Goal: Transaction & Acquisition: Obtain resource

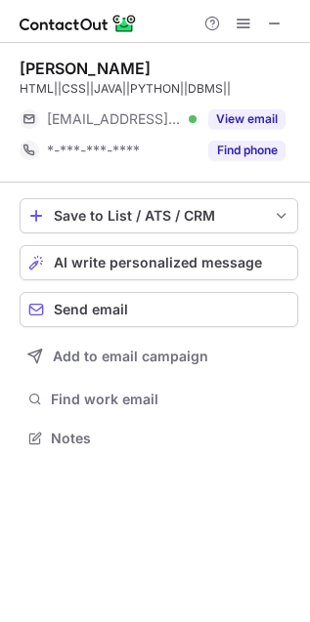
scroll to position [425, 310]
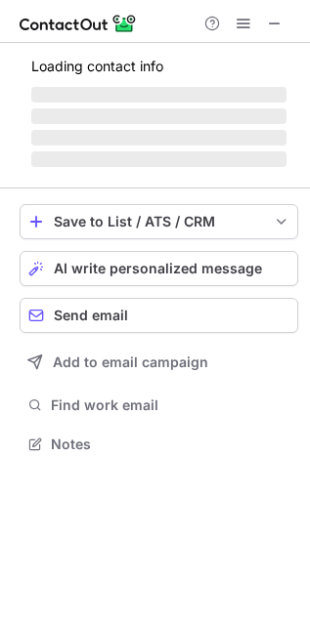
scroll to position [442, 310]
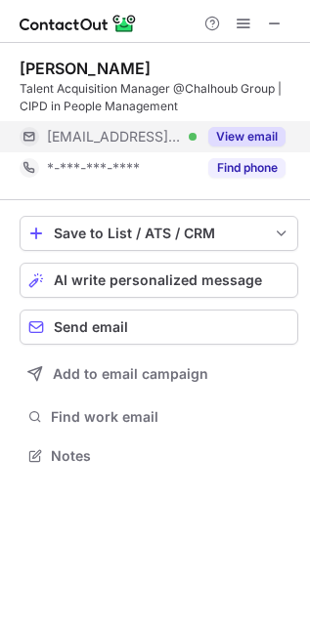
click at [254, 134] on button "View email" at bounding box center [246, 137] width 77 height 20
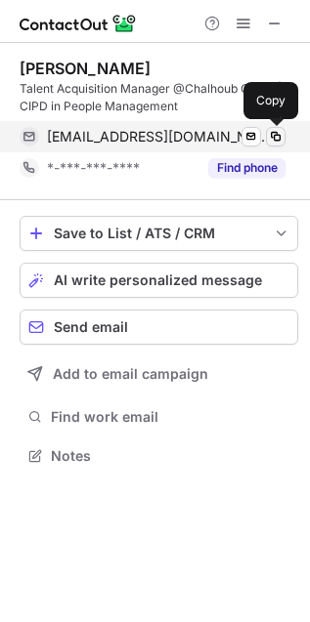
click at [278, 132] on span at bounding box center [276, 137] width 16 height 16
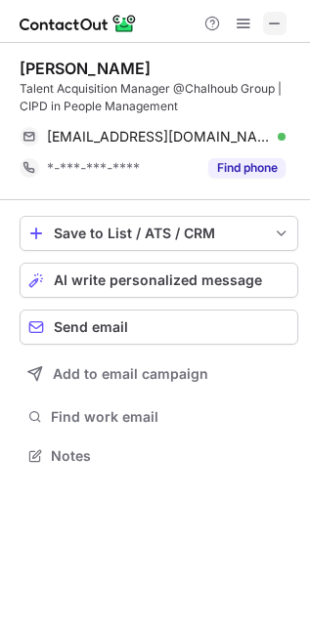
click at [273, 21] on span at bounding box center [275, 24] width 16 height 16
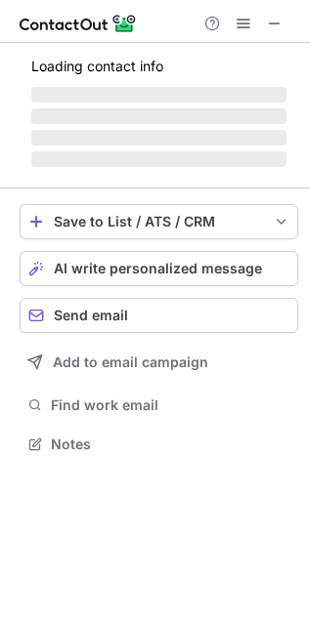
scroll to position [425, 310]
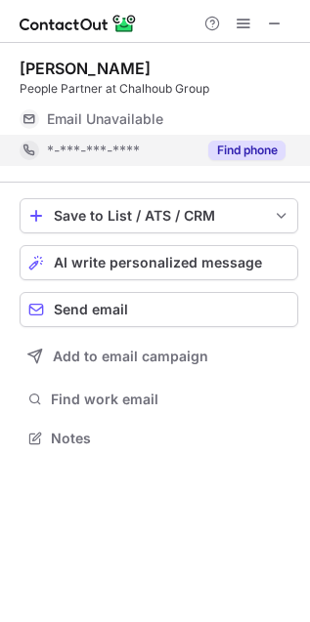
click at [272, 155] on button "Find phone" at bounding box center [246, 151] width 77 height 20
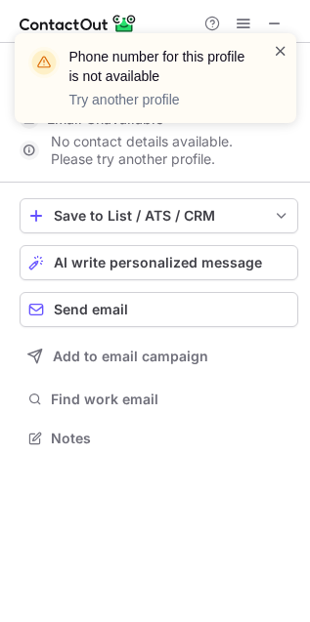
click at [278, 51] on span at bounding box center [281, 51] width 16 height 20
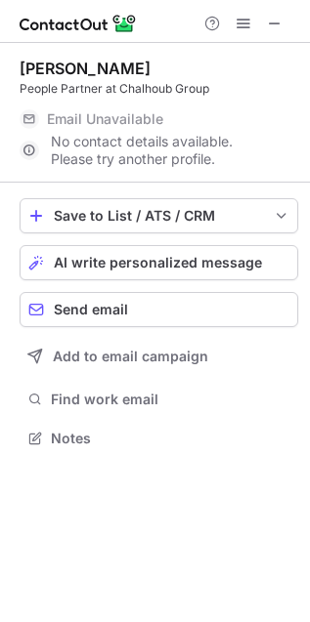
click at [277, 31] on div "Phone number for this profile is not available Try another profile" at bounding box center [155, 33] width 313 height 39
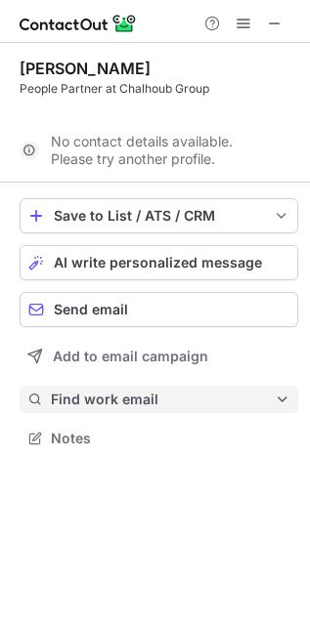
click at [171, 389] on div "Save to List / ATS / CRM List Select Lever Connect Greenhouse Connect Salesforc…" at bounding box center [159, 325] width 278 height 285
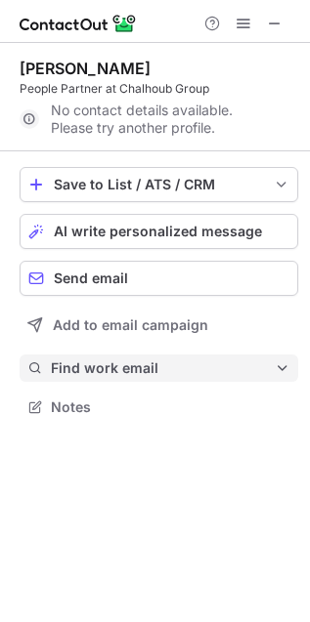
click at [161, 363] on span "Find work email" at bounding box center [163, 369] width 224 height 18
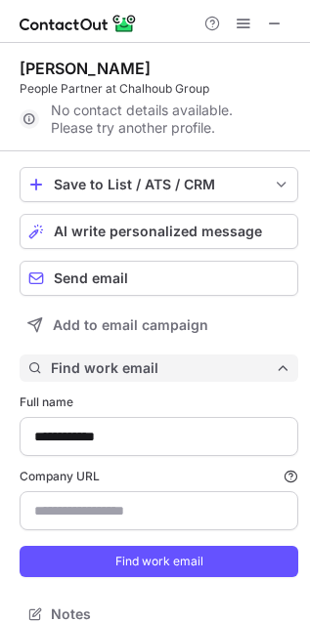
type input "**********"
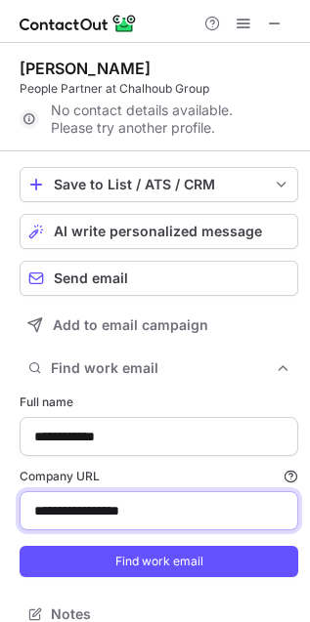
click at [130, 508] on input "**********" at bounding box center [159, 510] width 278 height 39
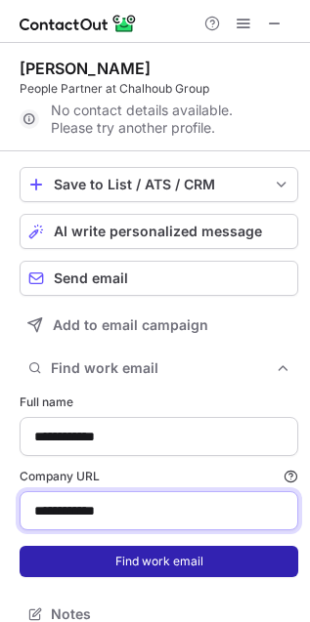
type input "**********"
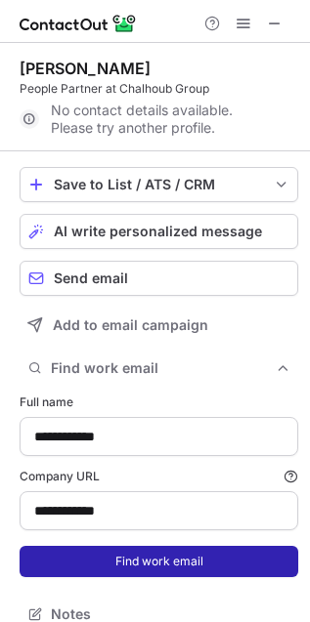
click at [105, 556] on button "Find work email" at bounding box center [159, 561] width 278 height 31
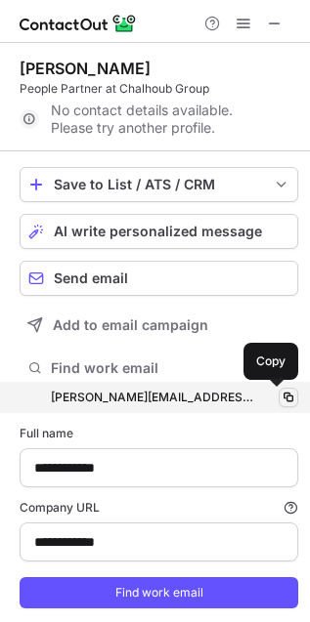
click at [284, 401] on button at bounding box center [288, 398] width 20 height 20
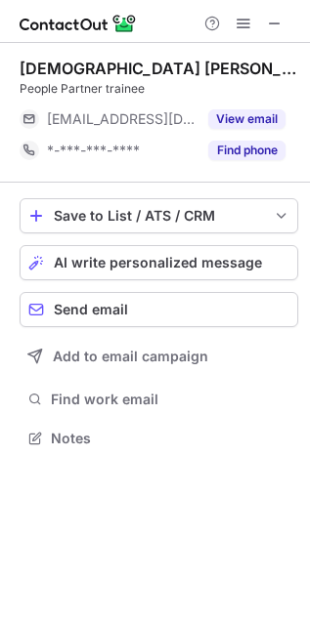
scroll to position [425, 310]
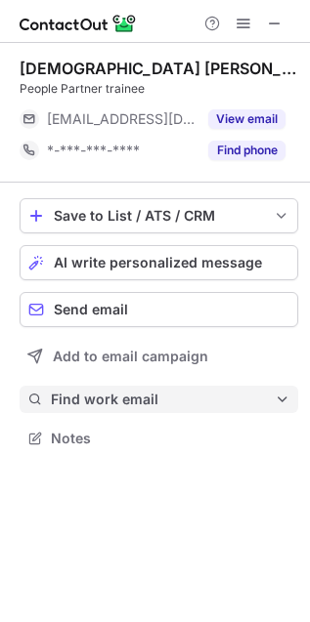
click at [151, 403] on span "Find work email" at bounding box center [163, 400] width 224 height 18
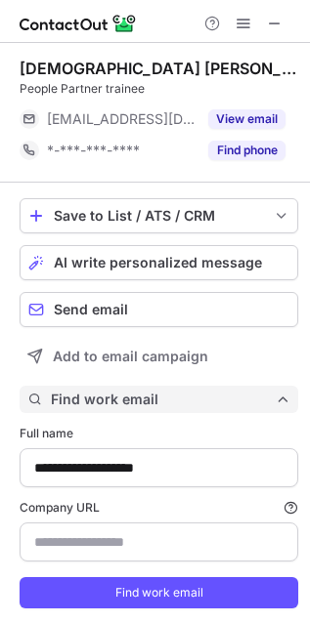
scroll to position [631, 297]
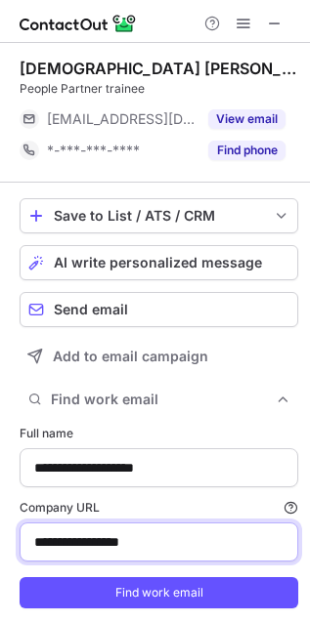
click at [132, 556] on input "**********" at bounding box center [159, 542] width 278 height 39
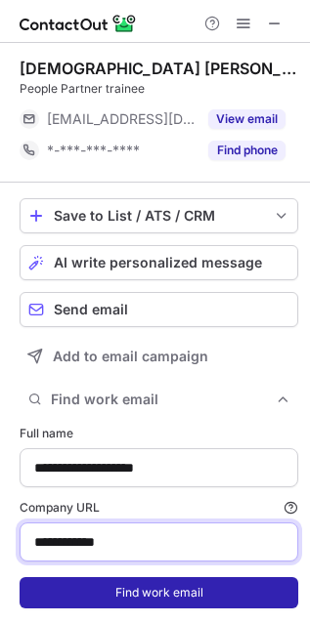
type input "**********"
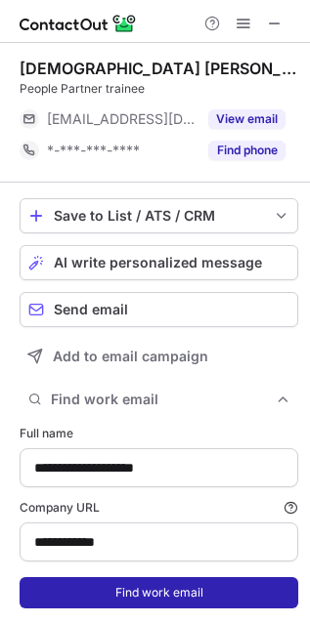
click at [134, 579] on button "Find work email" at bounding box center [159, 592] width 278 height 31
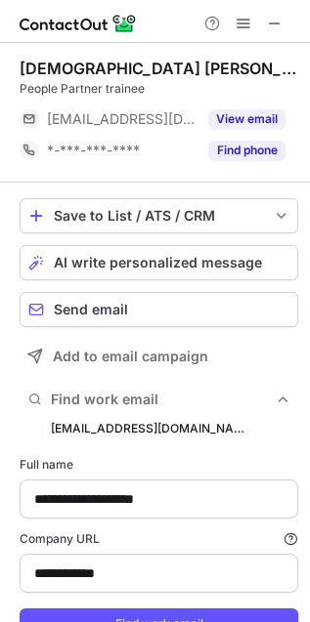
scroll to position [662, 297]
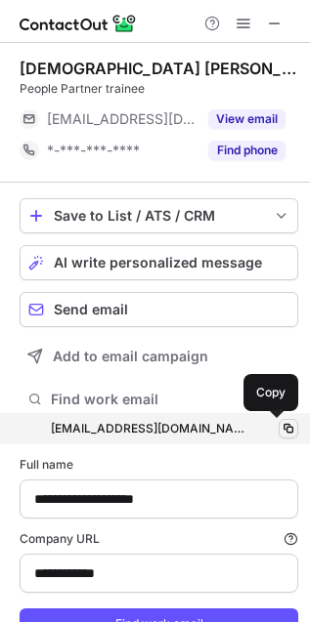
click at [280, 435] on span at bounding box center [288, 429] width 16 height 16
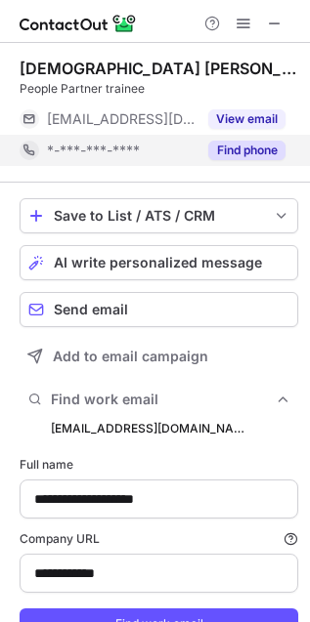
click at [264, 152] on button "Find phone" at bounding box center [246, 151] width 77 height 20
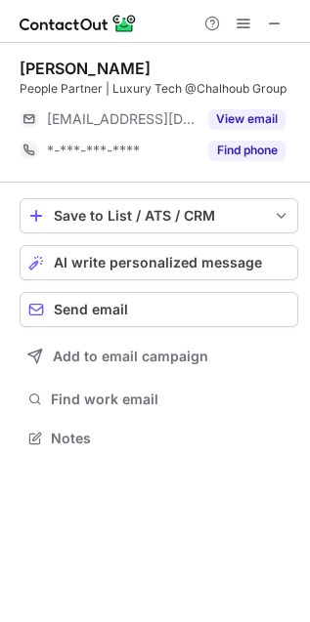
scroll to position [425, 310]
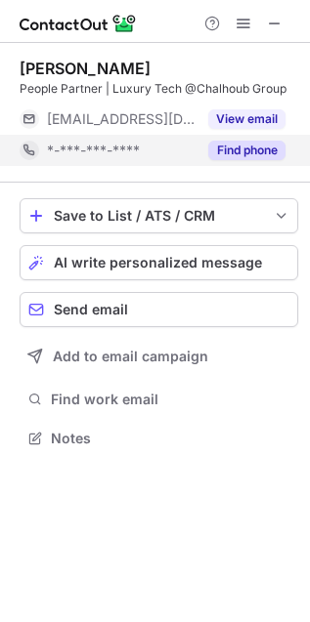
click at [265, 158] on button "Find phone" at bounding box center [246, 151] width 77 height 20
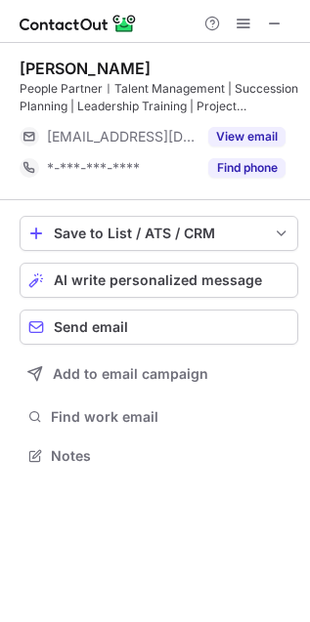
scroll to position [442, 310]
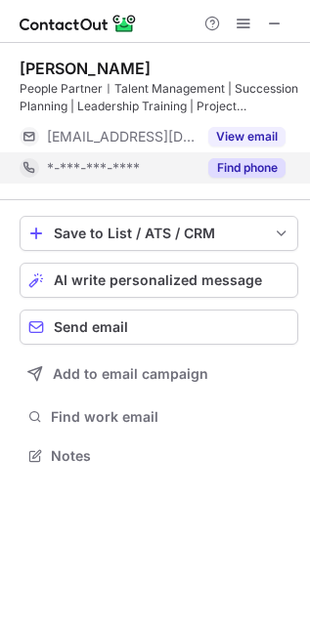
click at [261, 171] on button "Find phone" at bounding box center [246, 168] width 77 height 20
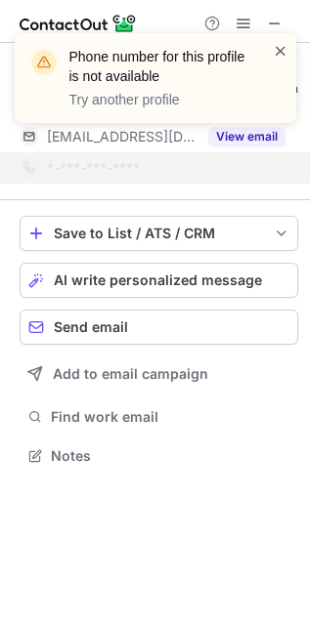
click at [276, 49] on span at bounding box center [281, 51] width 16 height 20
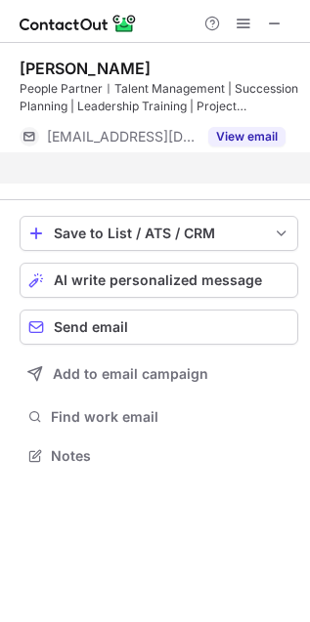
scroll to position [411, 310]
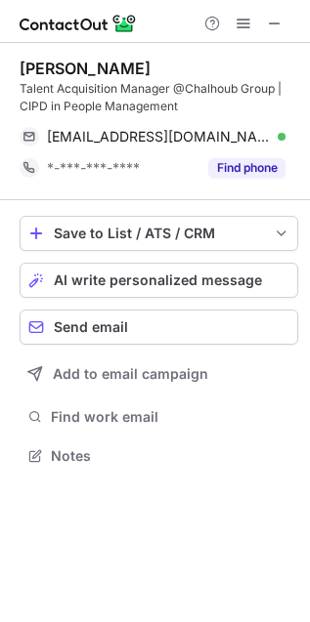
scroll to position [442, 310]
click at [239, 165] on button "Find phone" at bounding box center [246, 168] width 77 height 20
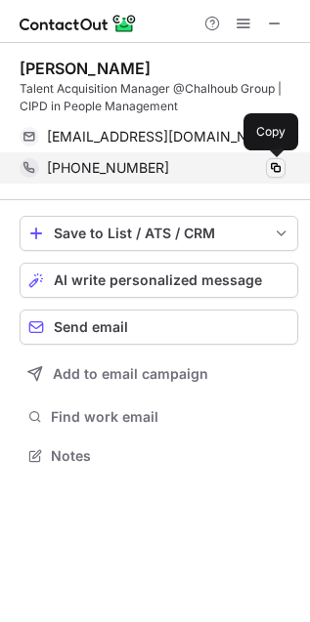
click at [274, 167] on span at bounding box center [276, 168] width 16 height 16
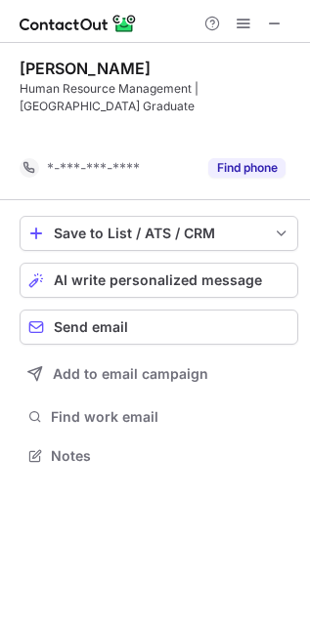
scroll to position [411, 310]
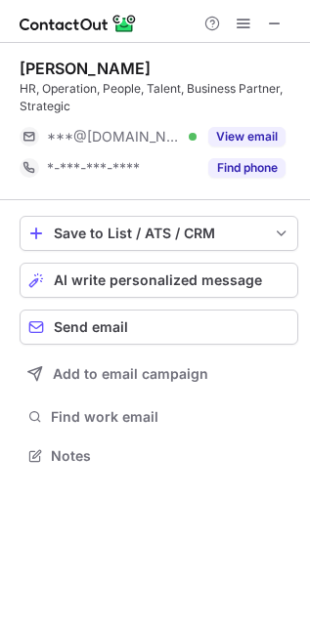
scroll to position [442, 310]
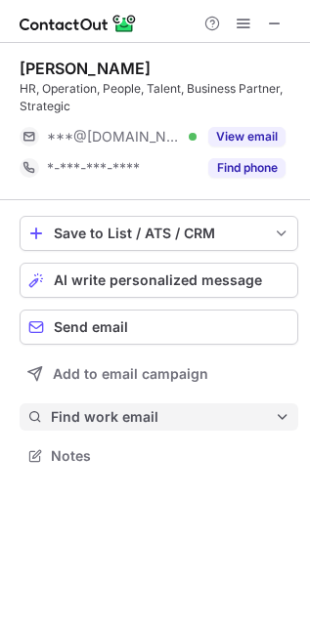
click at [155, 429] on button "Find work email" at bounding box center [159, 417] width 278 height 27
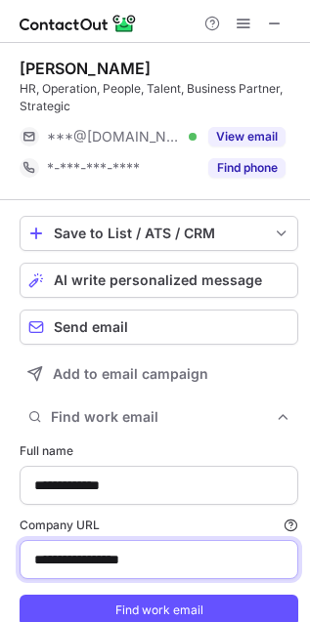
click at [134, 565] on input "**********" at bounding box center [159, 559] width 278 height 39
click at [20, 595] on button "Find work email" at bounding box center [159, 610] width 278 height 31
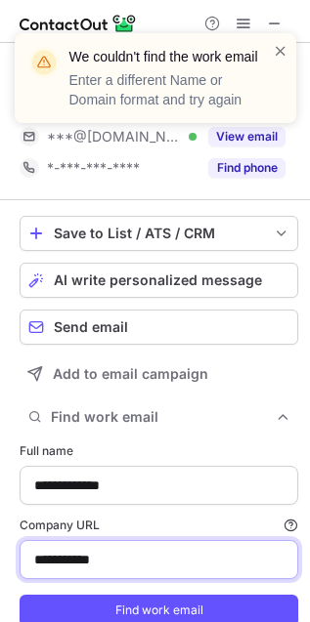
click at [84, 559] on input "**********" at bounding box center [159, 559] width 278 height 39
type input "**********"
click at [20, 595] on button "Find work email" at bounding box center [159, 610] width 278 height 31
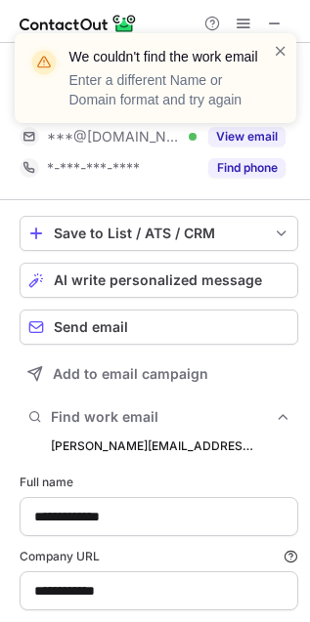
scroll to position [680, 297]
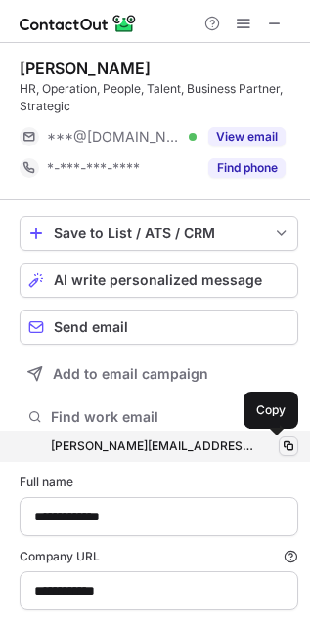
click at [280, 449] on span at bounding box center [288, 447] width 16 height 16
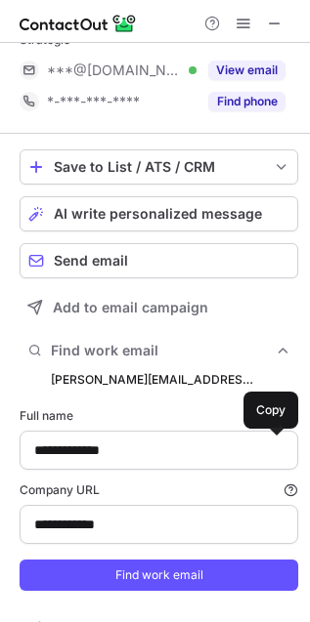
scroll to position [101, 0]
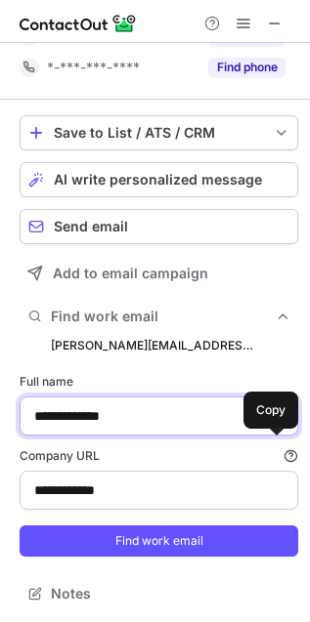
click at [178, 418] on input "**********" at bounding box center [159, 416] width 278 height 39
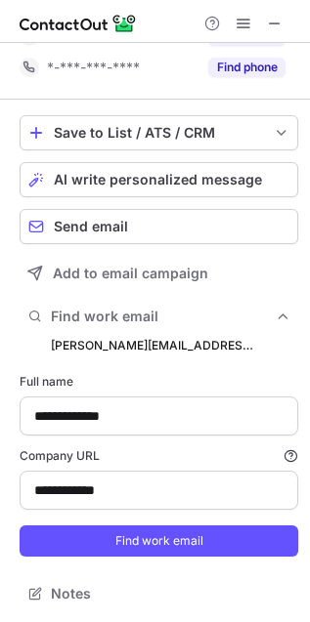
click at [161, 515] on form "**********" at bounding box center [159, 465] width 278 height 207
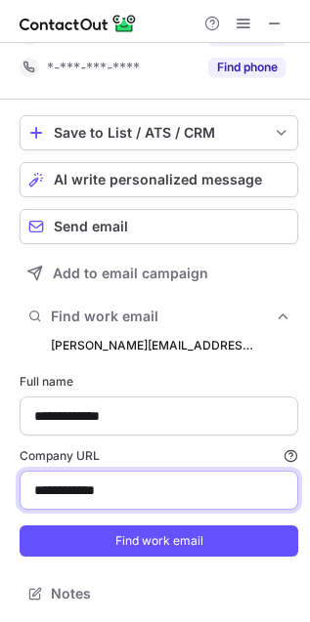
click at [159, 496] on input "**********" at bounding box center [159, 490] width 278 height 39
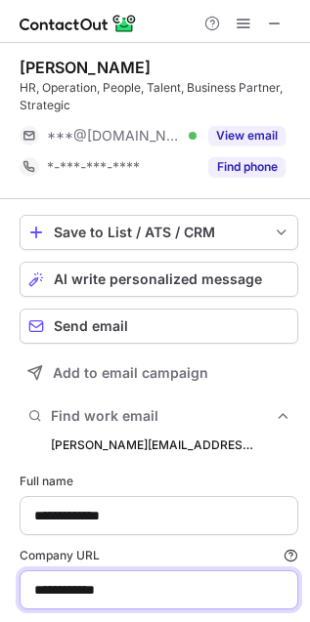
scroll to position [0, 0]
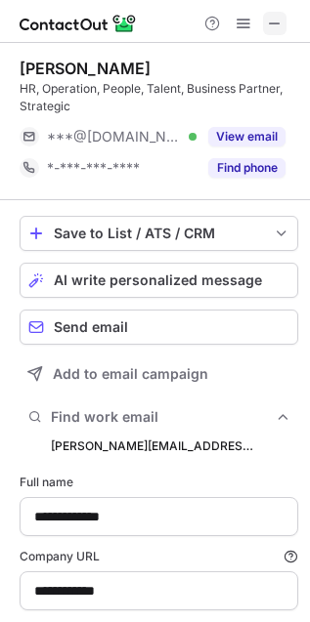
click at [283, 21] on button at bounding box center [274, 23] width 23 height 23
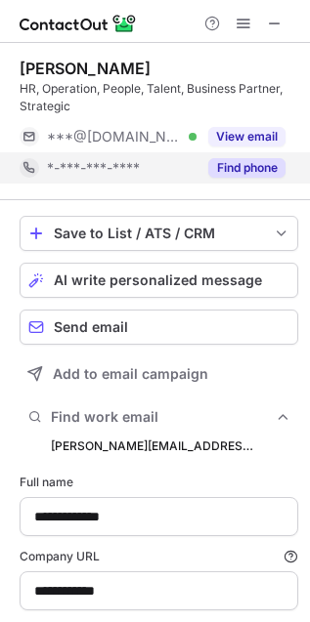
click at [251, 171] on button "Find phone" at bounding box center [246, 168] width 77 height 20
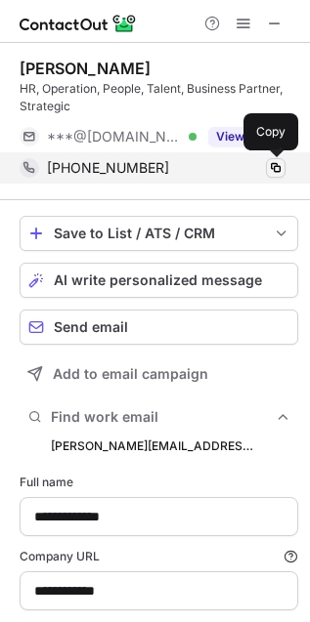
click at [277, 167] on span at bounding box center [276, 168] width 16 height 16
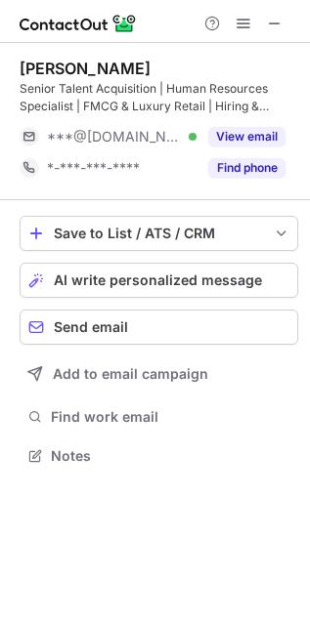
scroll to position [442, 310]
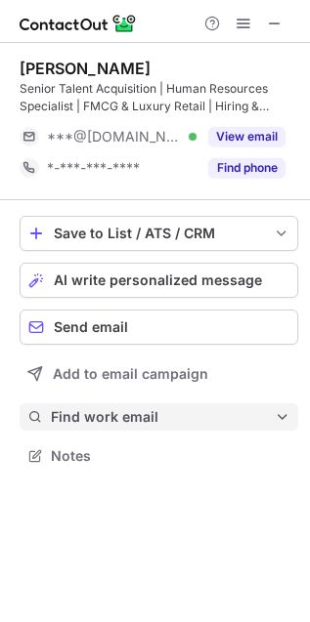
click at [103, 416] on span "Find work email" at bounding box center [163, 417] width 224 height 18
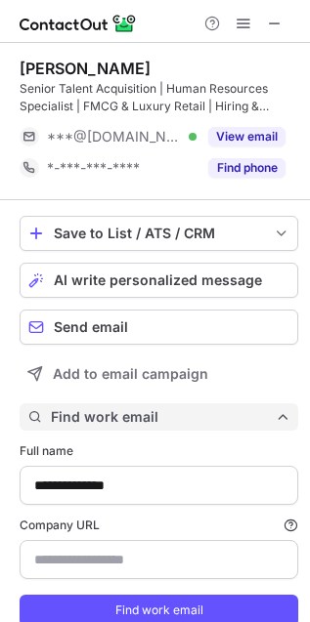
type input "**********"
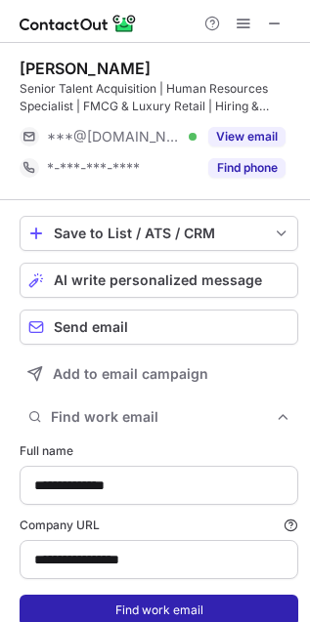
click at [123, 599] on button "Find work email" at bounding box center [159, 610] width 278 height 31
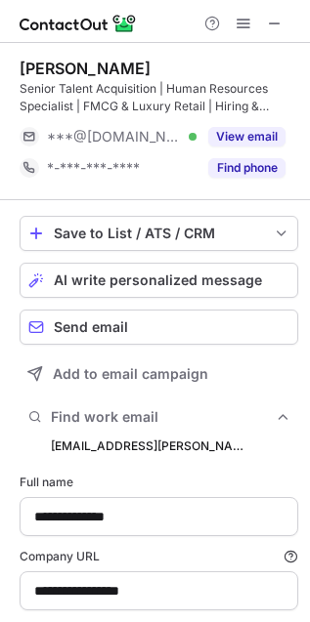
scroll to position [680, 297]
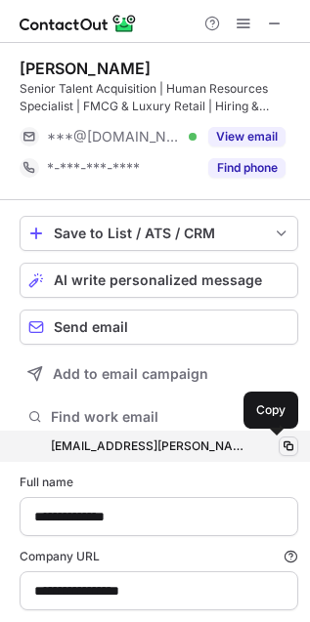
click at [280, 452] on span at bounding box center [288, 447] width 16 height 16
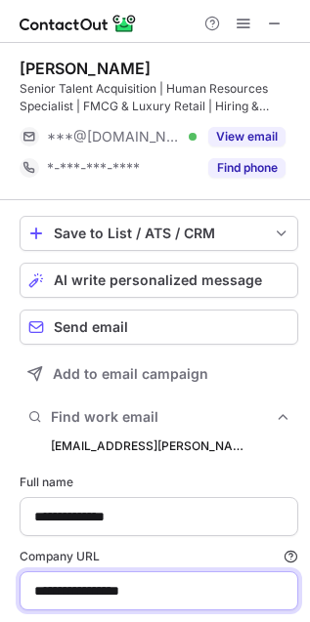
click at [128, 596] on input "**********" at bounding box center [159, 591] width 278 height 39
type input "**********"
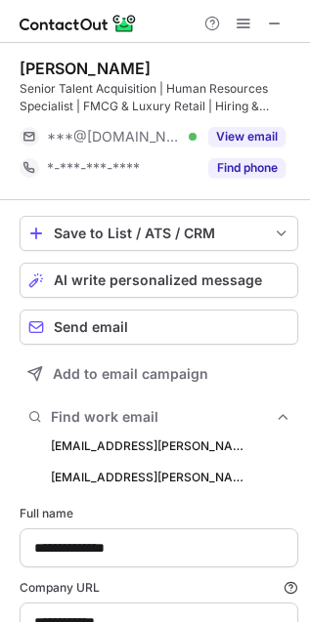
scroll to position [711, 297]
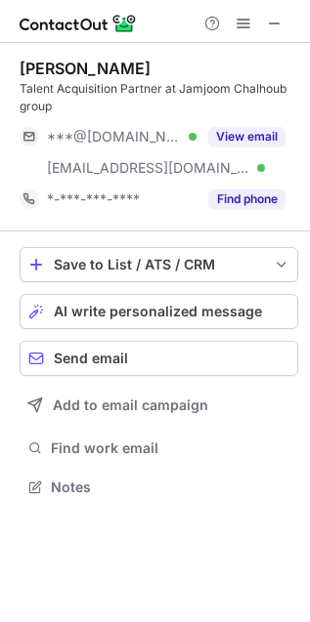
scroll to position [474, 310]
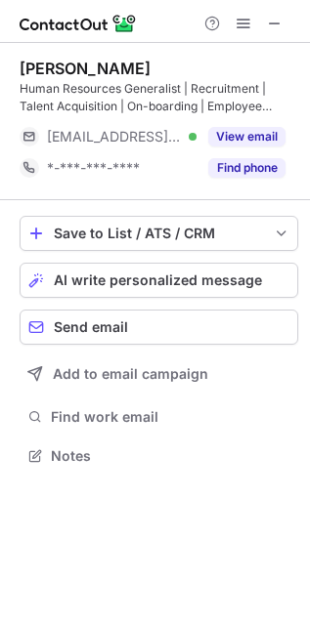
scroll to position [442, 310]
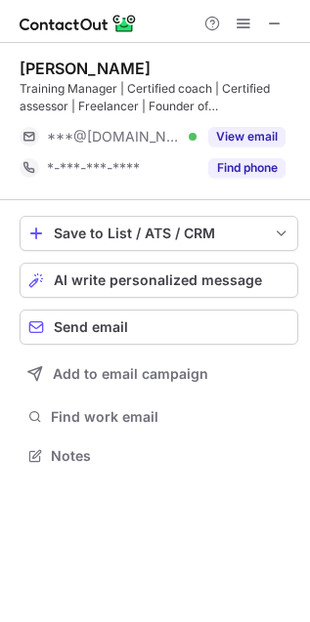
scroll to position [442, 310]
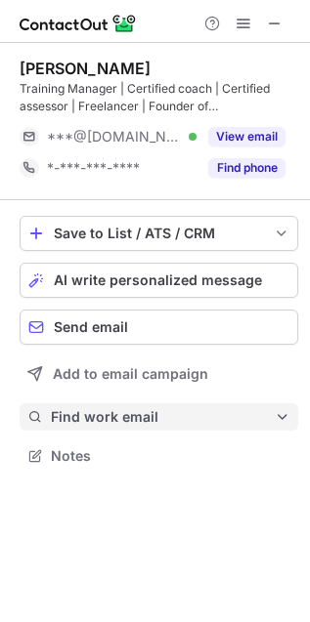
click at [244, 413] on span "Find work email" at bounding box center [163, 417] width 224 height 18
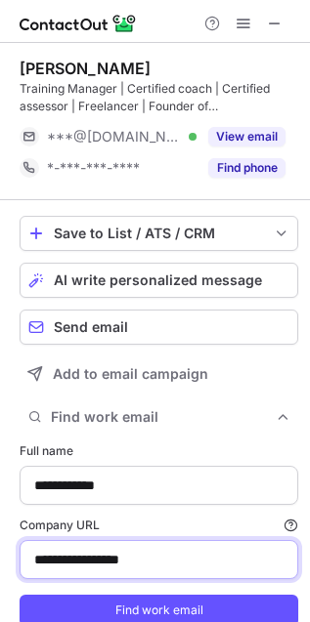
click at [130, 569] on input "**********" at bounding box center [159, 559] width 278 height 39
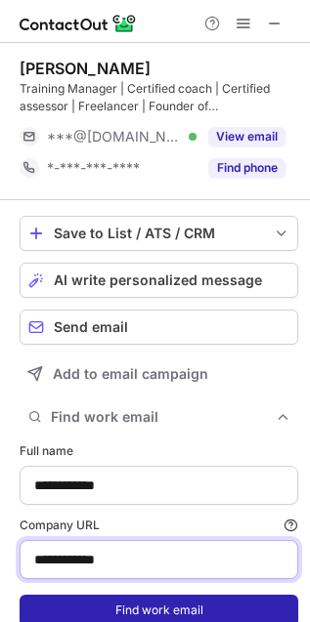
type input "**********"
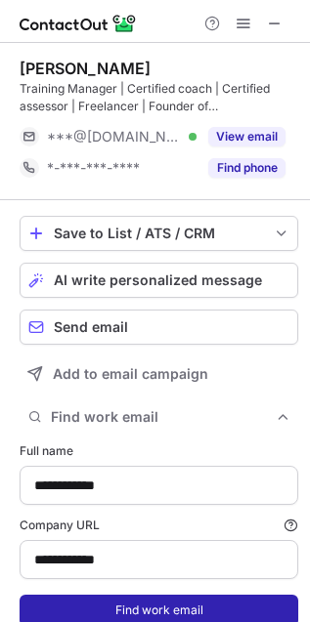
click at [112, 611] on button "Find work email" at bounding box center [159, 610] width 278 height 31
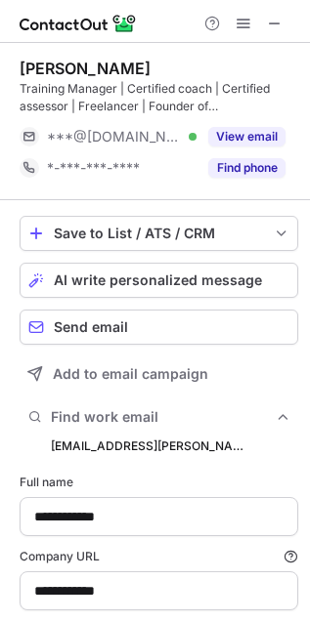
scroll to position [680, 297]
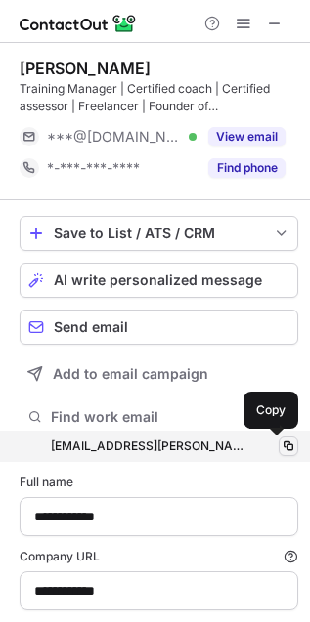
click at [280, 446] on span at bounding box center [288, 447] width 16 height 16
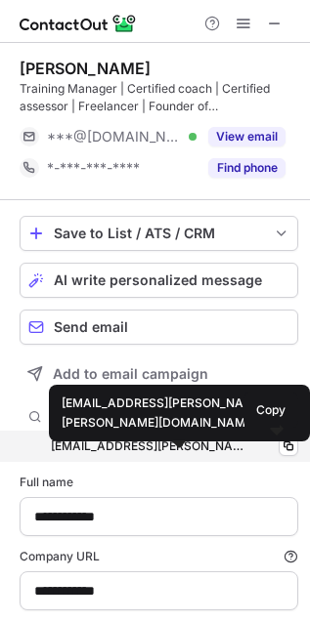
scroll to position [101, 0]
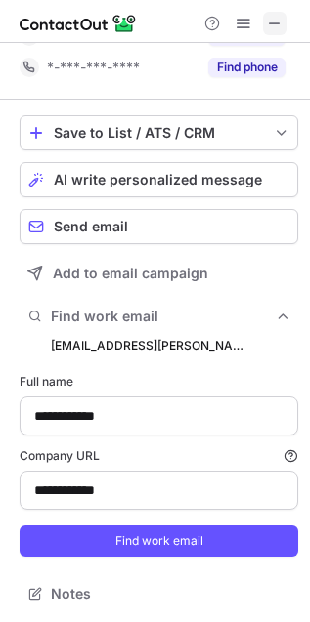
click at [277, 28] on span at bounding box center [275, 24] width 16 height 16
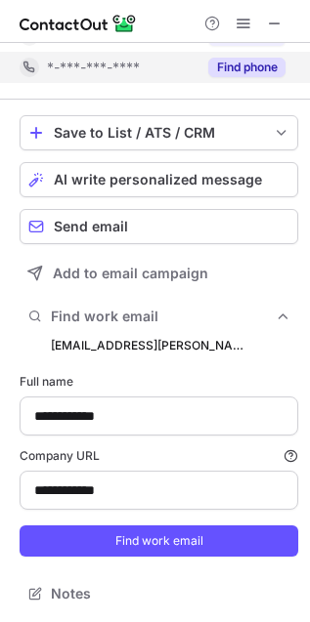
click at [257, 73] on button "Find phone" at bounding box center [246, 68] width 77 height 20
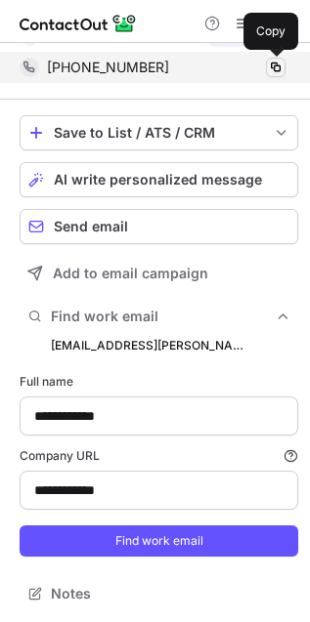
click at [274, 62] on span at bounding box center [276, 68] width 16 height 16
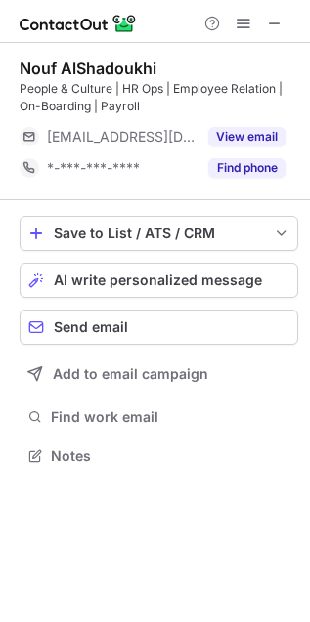
scroll to position [442, 310]
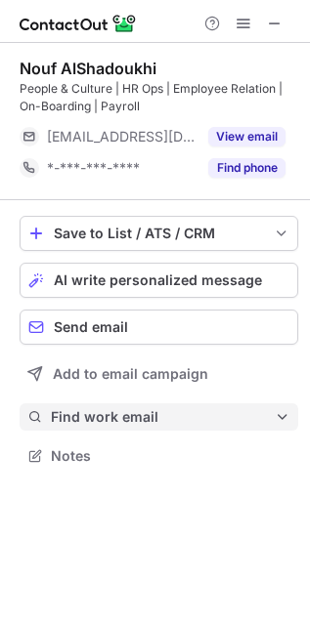
click at [95, 419] on span "Find work email" at bounding box center [163, 417] width 224 height 18
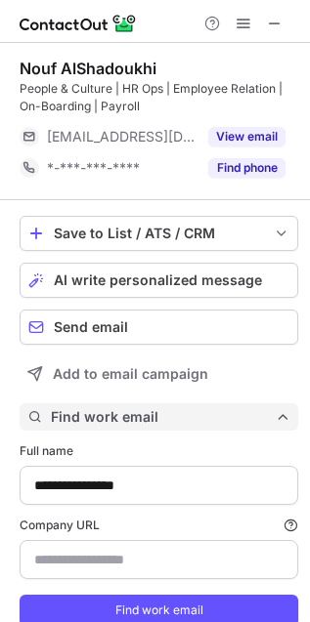
scroll to position [650, 297]
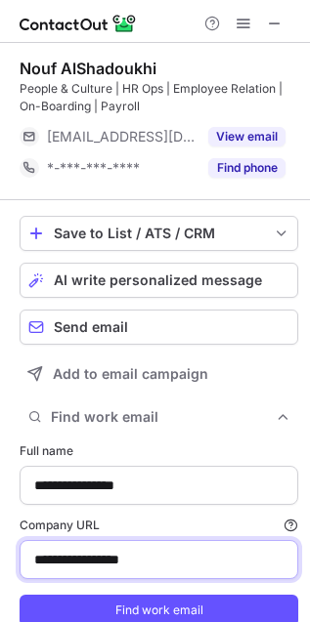
click at [134, 562] on input "**********" at bounding box center [159, 559] width 278 height 39
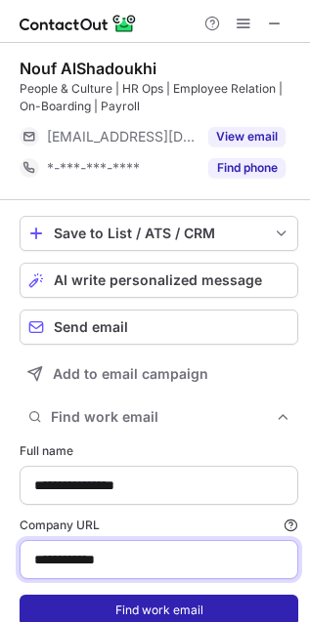
type input "**********"
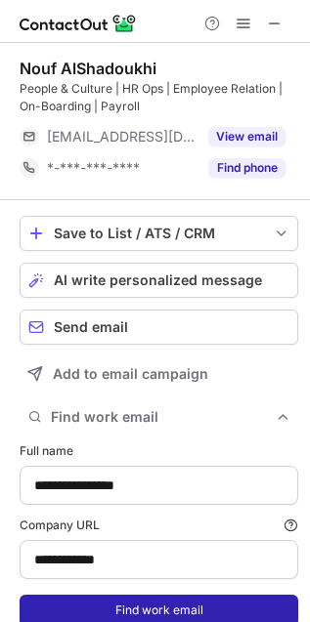
click at [169, 602] on button "Find work email" at bounding box center [159, 610] width 278 height 31
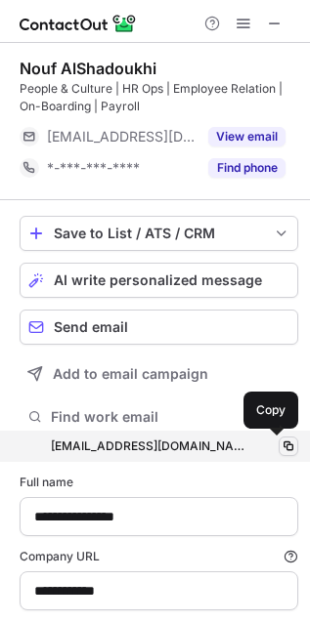
click at [280, 446] on span at bounding box center [288, 447] width 16 height 16
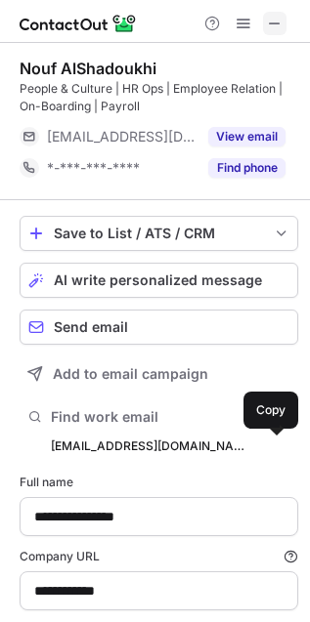
click at [281, 20] on span at bounding box center [275, 24] width 16 height 16
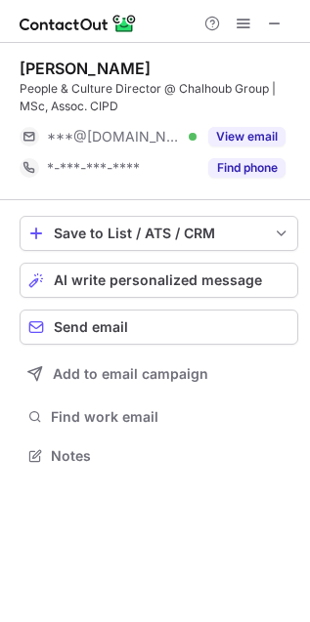
scroll to position [442, 310]
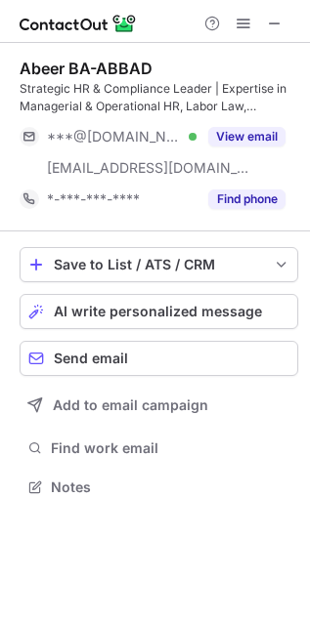
scroll to position [474, 310]
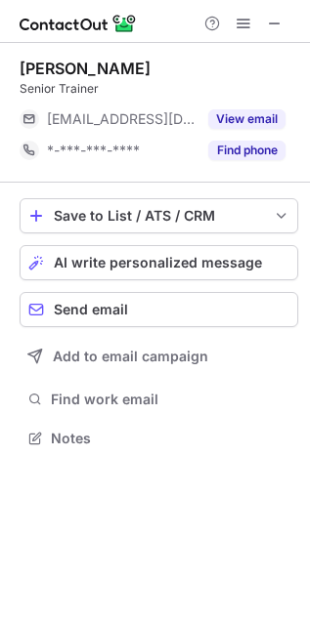
scroll to position [425, 310]
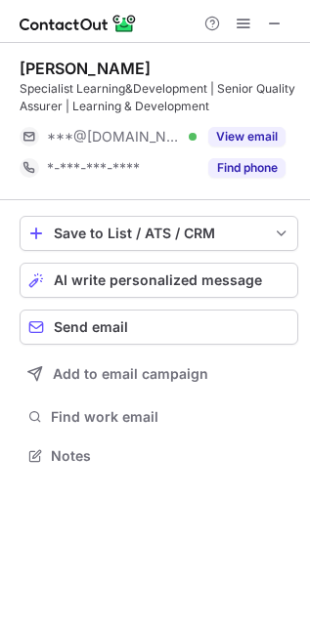
scroll to position [442, 310]
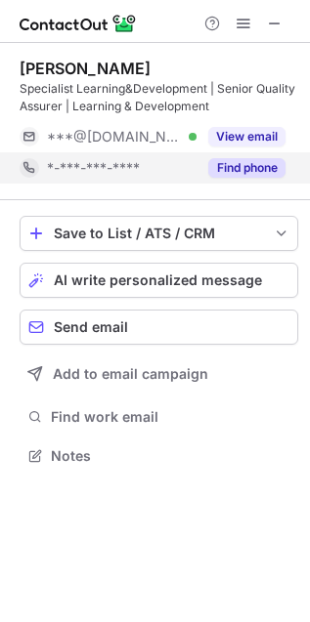
click at [249, 181] on div "Find phone" at bounding box center [240, 167] width 89 height 31
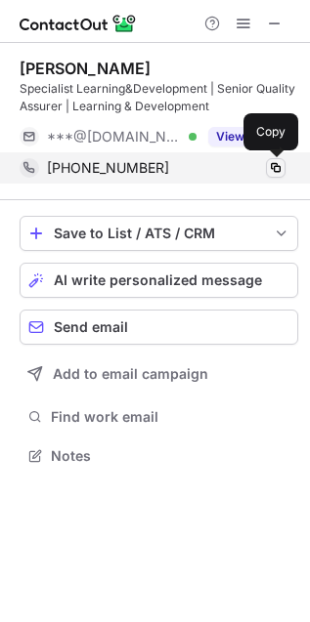
click at [271, 161] on span at bounding box center [276, 168] width 16 height 16
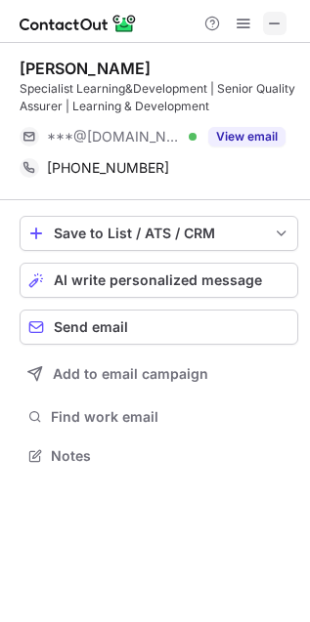
click at [279, 25] on span at bounding box center [275, 24] width 16 height 16
click at [115, 402] on div "Save to List / ATS / CRM List Select Lever Connect Greenhouse Connect Salesforc…" at bounding box center [159, 342] width 278 height 285
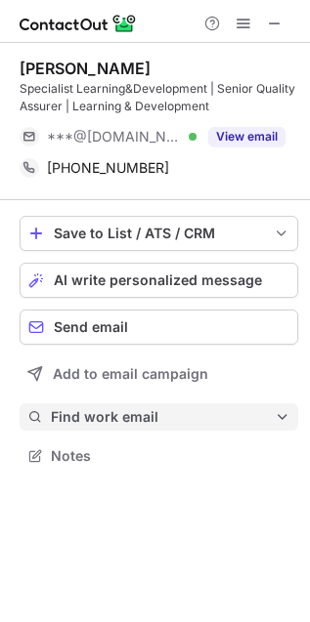
click at [112, 418] on span "Find work email" at bounding box center [163, 417] width 224 height 18
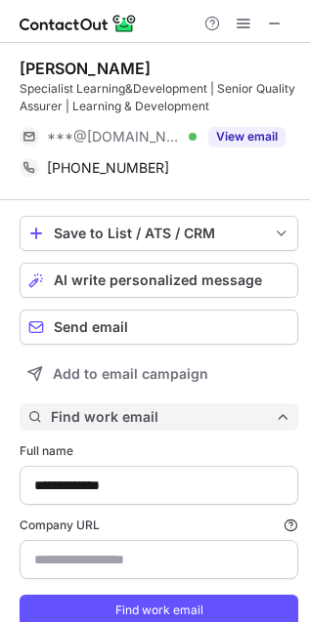
scroll to position [650, 297]
type input "**********"
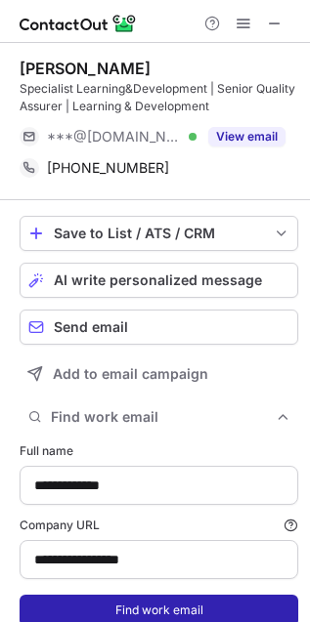
click at [126, 604] on button "Find work email" at bounding box center [159, 610] width 278 height 31
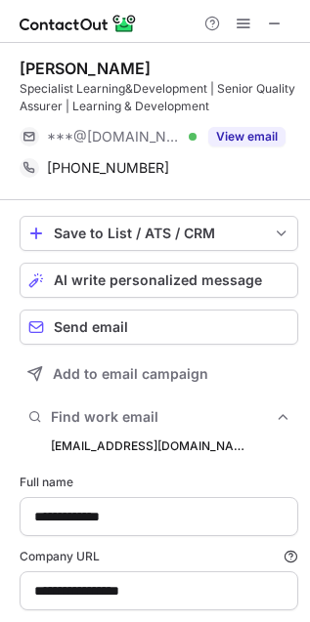
scroll to position [680, 297]
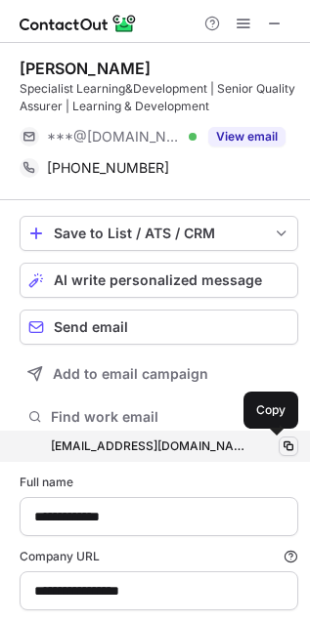
click at [280, 448] on span at bounding box center [288, 447] width 16 height 16
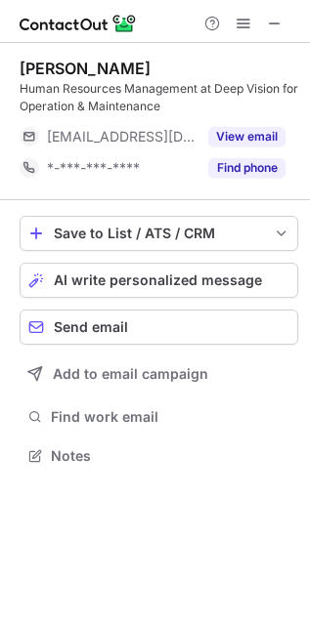
scroll to position [442, 310]
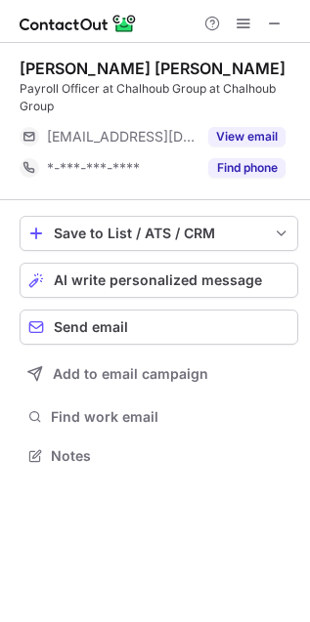
scroll to position [442, 310]
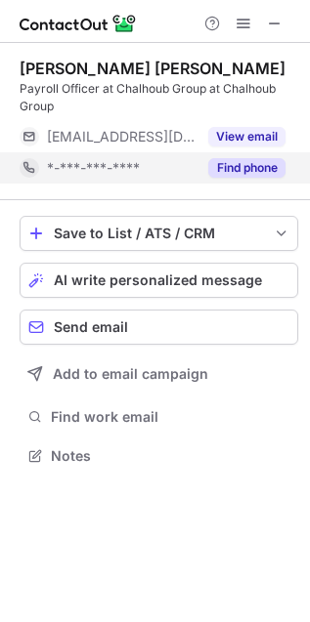
click at [265, 165] on button "Find phone" at bounding box center [246, 168] width 77 height 20
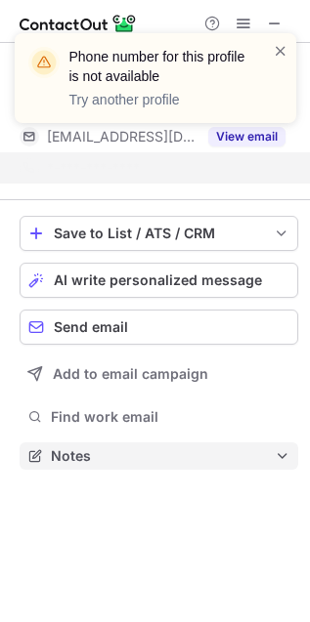
scroll to position [411, 310]
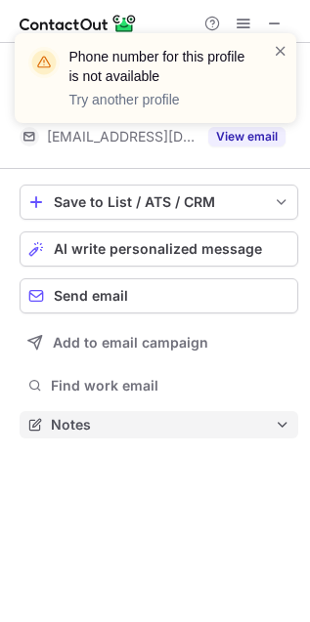
click at [194, 430] on span "Notes" at bounding box center [163, 425] width 224 height 18
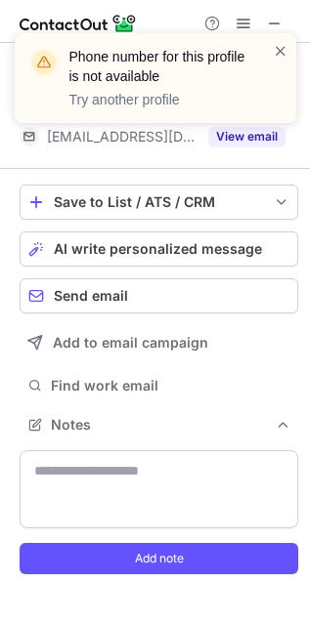
click at [198, 368] on div "Save to List / ATS / CRM List Select Lever Connect Greenhouse Connect Salesforc…" at bounding box center [159, 385] width 278 height 433
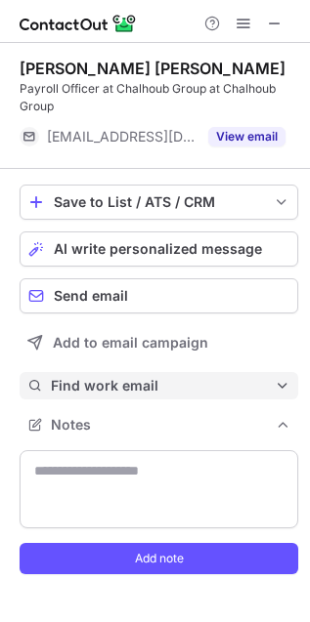
click at [196, 386] on span "Find work email" at bounding box center [163, 386] width 224 height 18
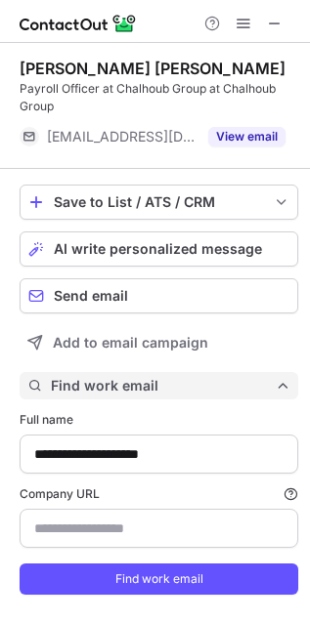
scroll to position [767, 297]
type input "**********"
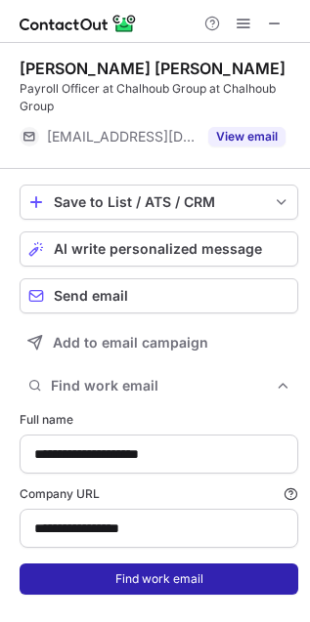
click at [120, 587] on button "Find work email" at bounding box center [159, 579] width 278 height 31
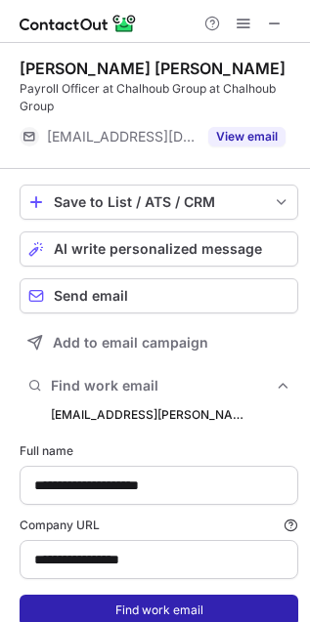
scroll to position [797, 297]
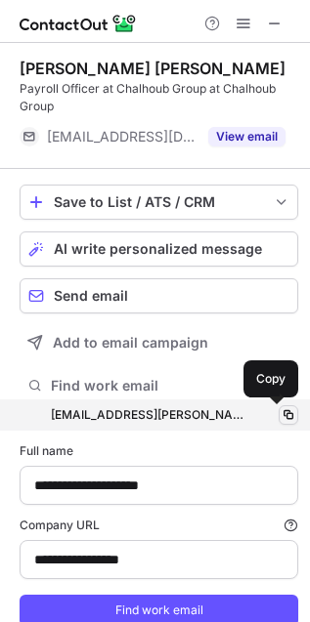
click at [281, 416] on span at bounding box center [288, 415] width 16 height 16
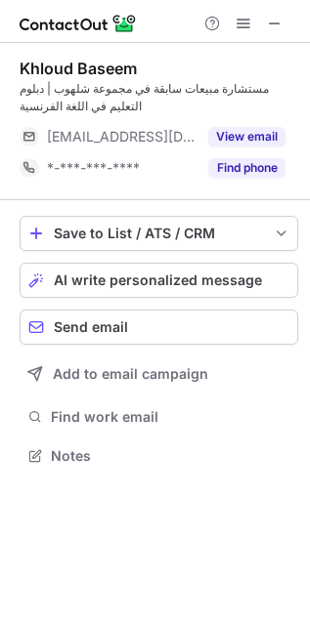
scroll to position [442, 310]
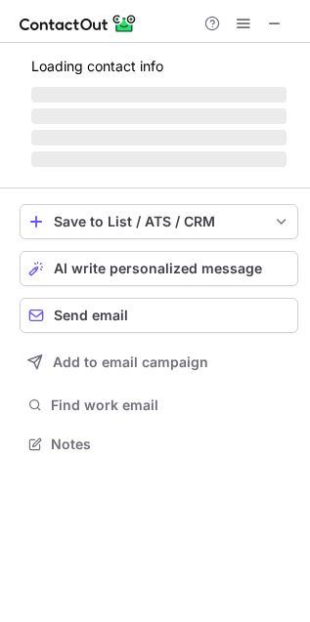
scroll to position [474, 310]
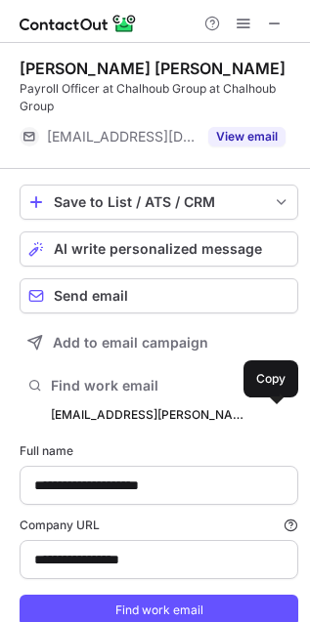
scroll to position [797, 297]
click at [276, 26] on span at bounding box center [275, 24] width 16 height 16
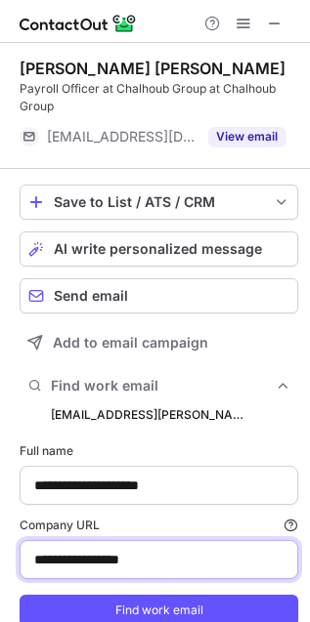
click at [128, 562] on input "**********" at bounding box center [159, 559] width 278 height 39
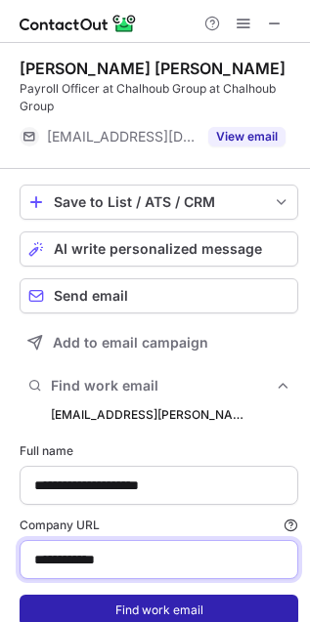
type input "**********"
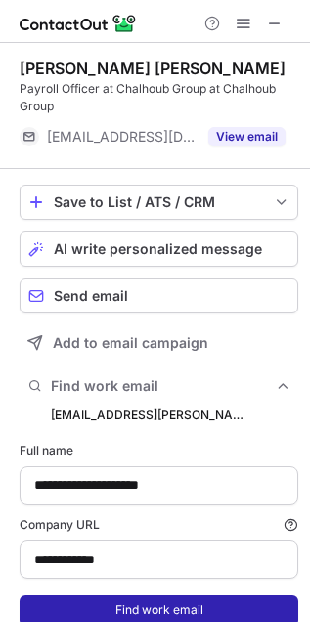
click at [103, 608] on button "Find work email" at bounding box center [159, 610] width 278 height 31
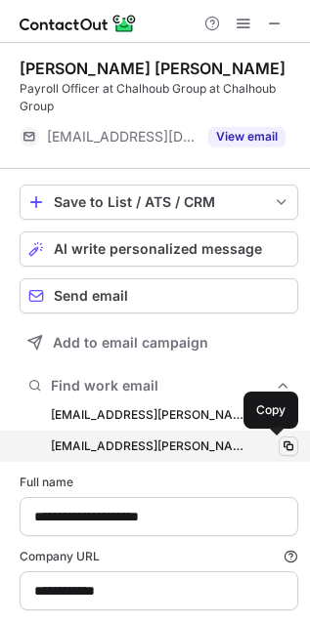
click at [278, 448] on button at bounding box center [288, 447] width 20 height 20
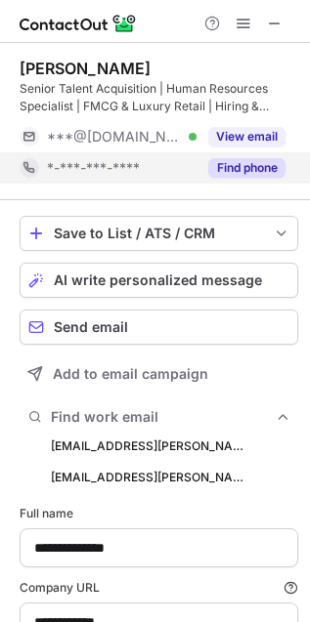
scroll to position [711, 297]
click at [269, 162] on button "Find phone" at bounding box center [246, 168] width 77 height 20
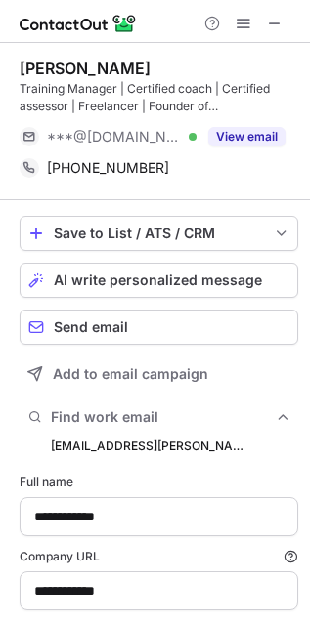
scroll to position [680, 297]
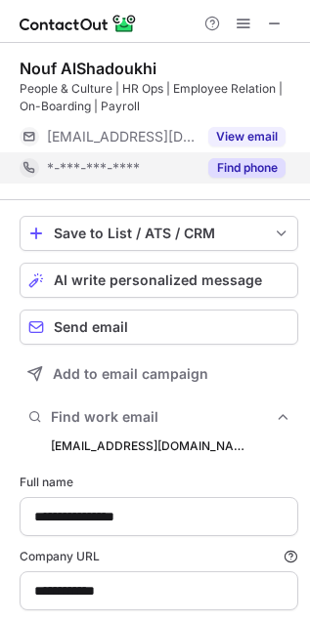
scroll to position [680, 297]
click at [226, 172] on button "Find phone" at bounding box center [246, 168] width 77 height 20
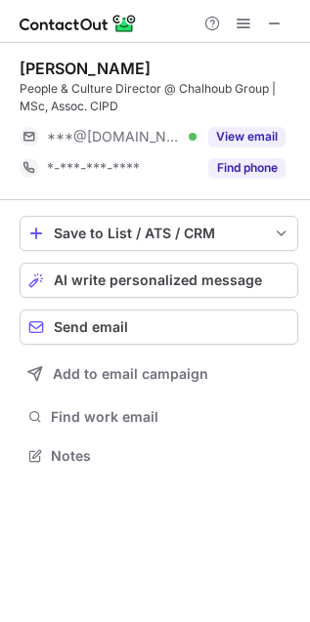
scroll to position [442, 310]
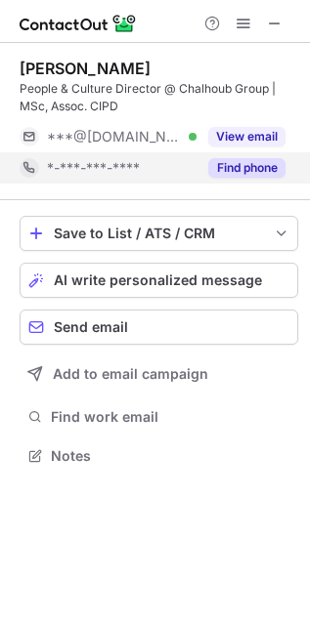
click at [263, 161] on button "Find phone" at bounding box center [246, 168] width 77 height 20
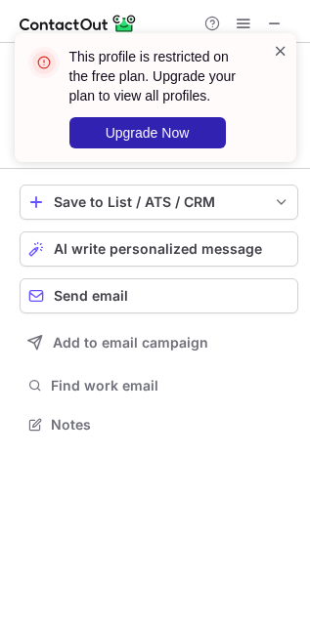
scroll to position [411, 310]
click at [280, 46] on span at bounding box center [281, 51] width 16 height 20
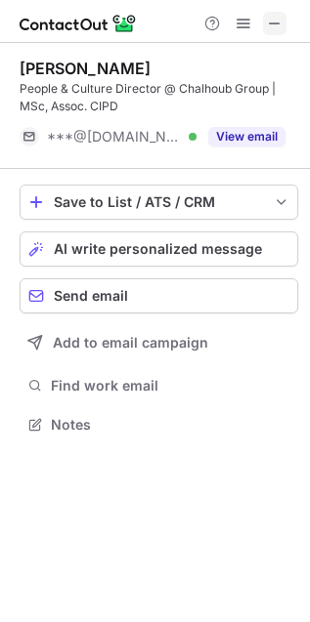
click at [280, 24] on span at bounding box center [275, 24] width 16 height 16
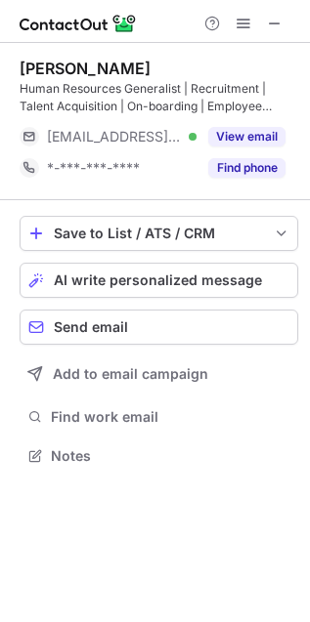
scroll to position [442, 310]
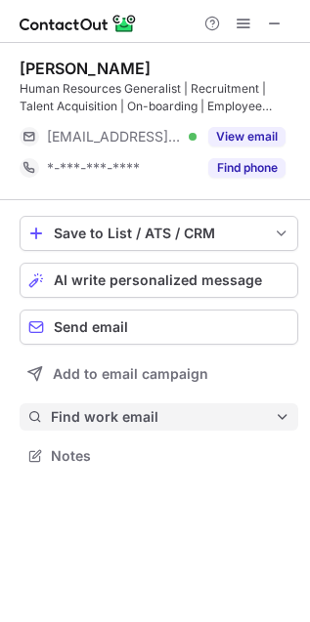
click at [188, 419] on span "Find work email" at bounding box center [163, 417] width 224 height 18
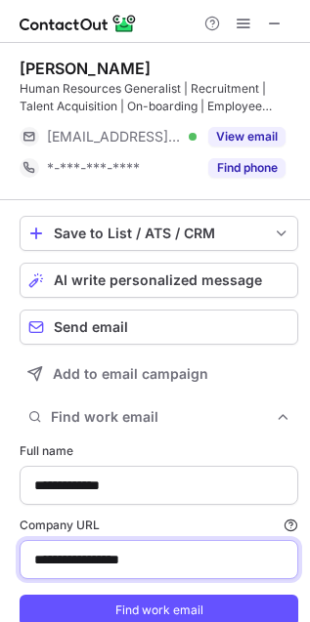
click at [133, 574] on input "**********" at bounding box center [159, 559] width 278 height 39
type input "**********"
click at [20, 595] on button "Find work email" at bounding box center [159, 610] width 278 height 31
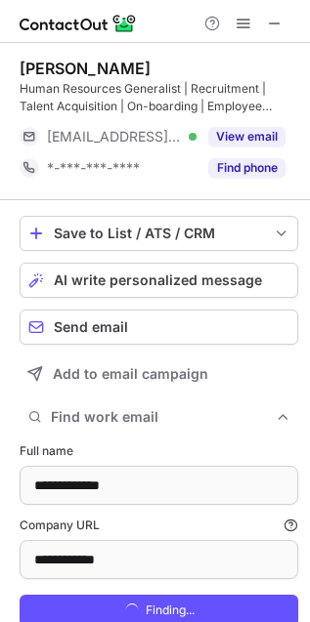
scroll to position [680, 297]
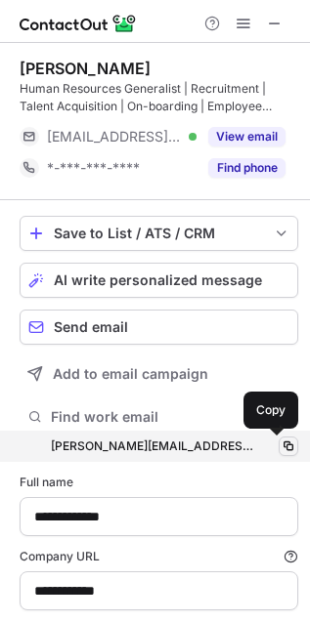
click at [278, 454] on button at bounding box center [288, 447] width 20 height 20
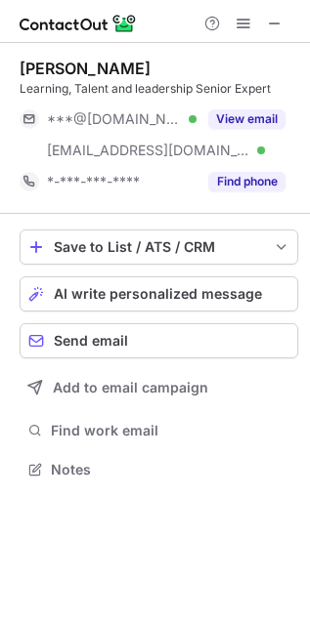
scroll to position [456, 310]
